Goal: Task Accomplishment & Management: Manage account settings

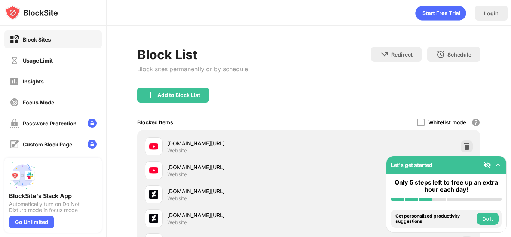
click at [483, 17] on div "Login" at bounding box center [492, 13] width 33 height 15
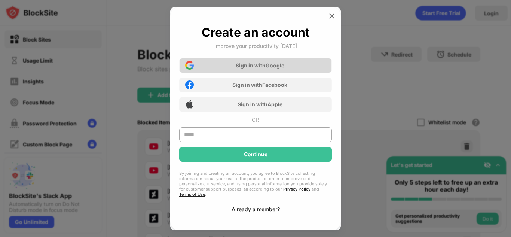
click at [280, 67] on div "Sign in with Google" at bounding box center [260, 65] width 49 height 6
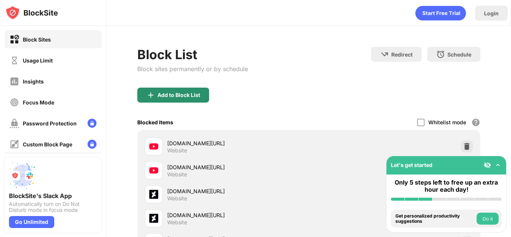
click at [158, 102] on div "Add to Block List" at bounding box center [173, 95] width 72 height 15
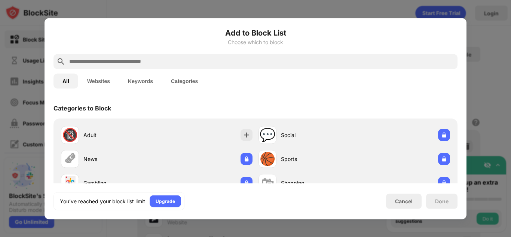
click at [427, 9] on div at bounding box center [255, 118] width 511 height 237
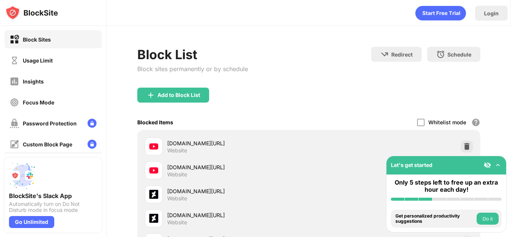
click at [485, 10] on div "Login" at bounding box center [492, 13] width 15 height 6
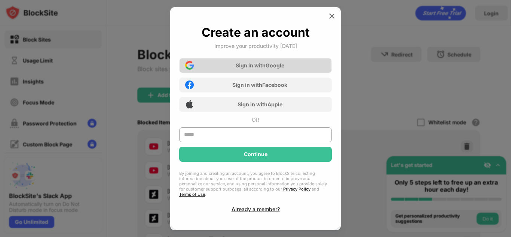
click at [286, 67] on div "Sign in with Google" at bounding box center [255, 65] width 153 height 15
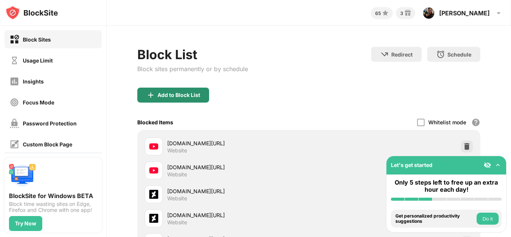
click at [184, 100] on div "Add to Block List" at bounding box center [173, 95] width 72 height 15
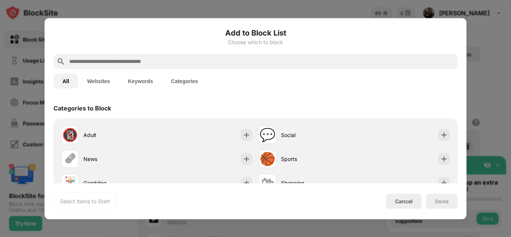
click at [171, 61] on input "text" at bounding box center [262, 61] width 386 height 9
click at [145, 79] on button "Keywords" at bounding box center [140, 80] width 43 height 15
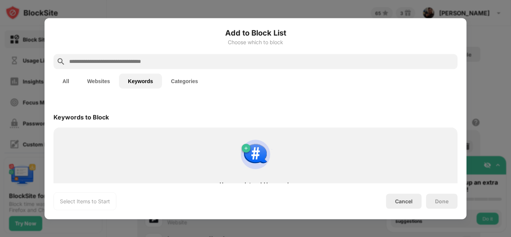
click at [142, 58] on input "text" at bounding box center [262, 61] width 386 height 9
paste input "**********"
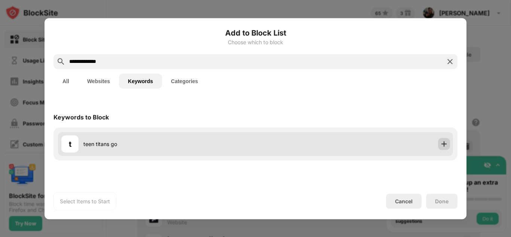
type input "**********"
click at [450, 145] on div at bounding box center [444, 144] width 12 height 12
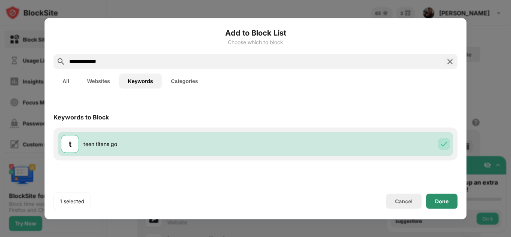
click at [442, 200] on div "Done" at bounding box center [441, 201] width 13 height 6
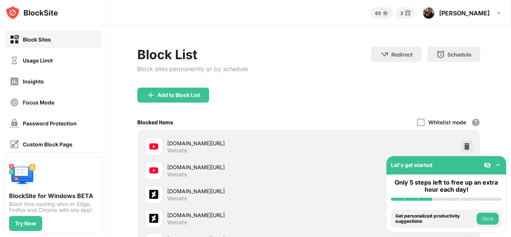
click at [498, 166] on img at bounding box center [498, 164] width 7 height 7
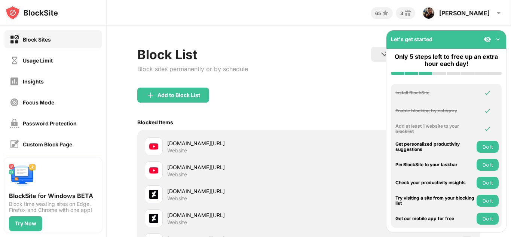
click at [486, 41] on img at bounding box center [487, 39] width 7 height 7
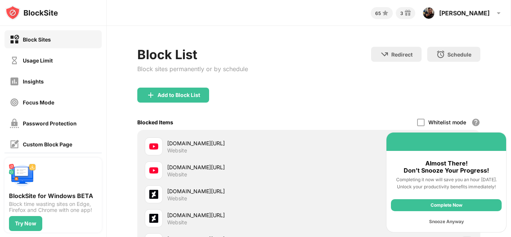
click at [449, 213] on div "Complete Now Snooze Anyway" at bounding box center [447, 213] width 120 height 37
click at [446, 224] on div "Snooze Anyway" at bounding box center [446, 222] width 111 height 12
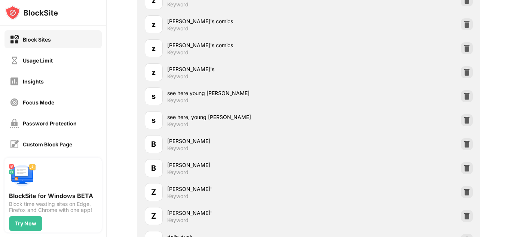
scroll to position [3196, 0]
